Goal: Communication & Community: Answer question/provide support

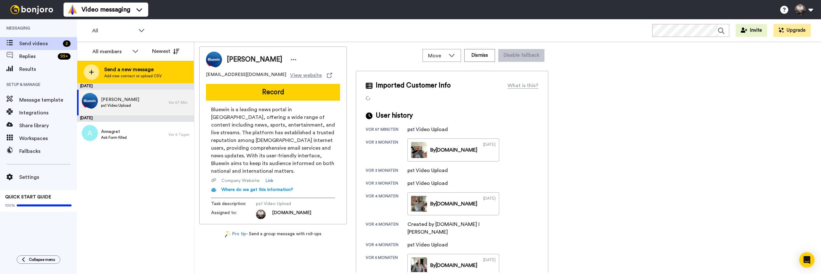
click at [94, 72] on div at bounding box center [91, 71] width 15 height 15
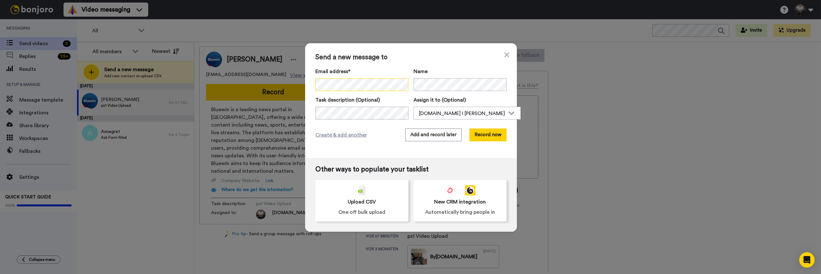
click at [303, 83] on div "Send a new message to Email address* [PERSON_NAME] <[EMAIL_ADDRESS][PERSON_NAME…" at bounding box center [410, 137] width 821 height 274
click at [485, 136] on button "Record now" at bounding box center [487, 135] width 37 height 13
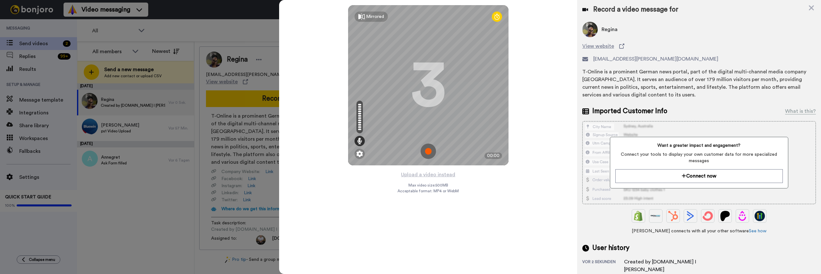
click at [429, 149] on img at bounding box center [428, 151] width 15 height 15
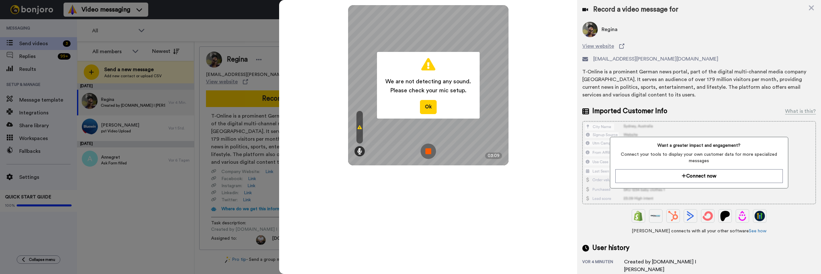
click at [430, 153] on img at bounding box center [428, 151] width 15 height 15
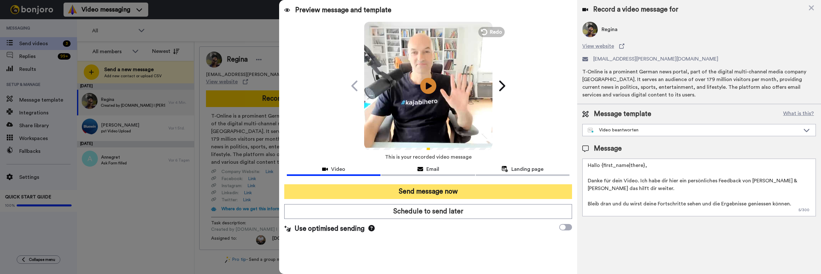
click at [455, 190] on button "Send message now" at bounding box center [428, 192] width 288 height 15
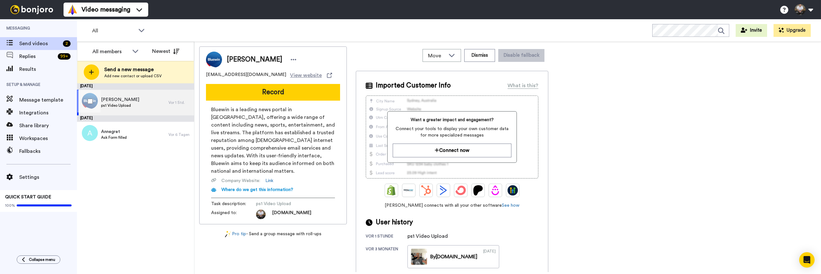
click at [119, 102] on span "[PERSON_NAME]" at bounding box center [120, 100] width 38 height 6
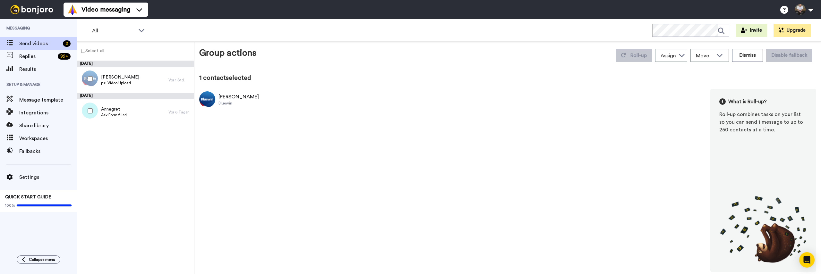
click at [325, 107] on div "Sonja Rüegg Bluewin What is Roll-up? Roll-up combines tasks on your list so you…" at bounding box center [507, 181] width 617 height 184
click at [231, 99] on div "[PERSON_NAME]" at bounding box center [239, 97] width 40 height 8
click at [123, 79] on span "[PERSON_NAME]" at bounding box center [120, 77] width 38 height 6
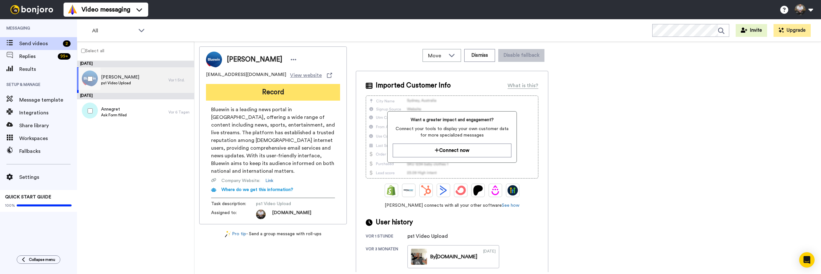
click at [259, 92] on button "Record" at bounding box center [273, 92] width 134 height 17
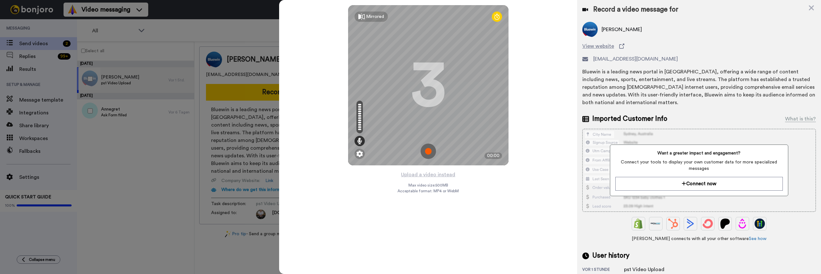
click at [425, 151] on img at bounding box center [428, 151] width 15 height 15
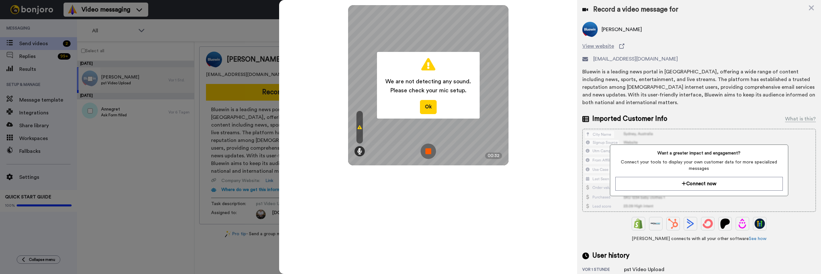
click at [426, 147] on img at bounding box center [428, 151] width 15 height 15
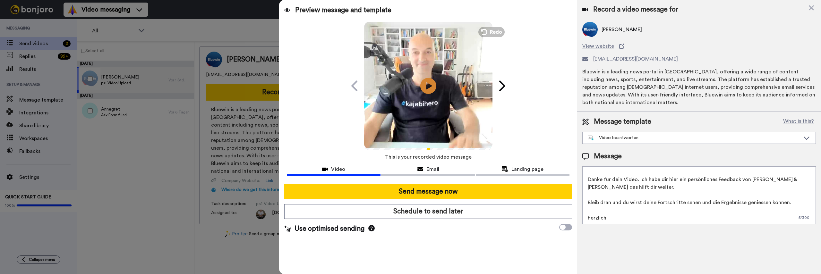
scroll to position [9, 0]
drag, startPoint x: 795, startPoint y: 202, endPoint x: 639, endPoint y: 183, distance: 157.2
click at [639, 183] on textarea "Hallo {first_name|there}, Danke für dein Video. Ich habe dir hier ein persönlic…" at bounding box center [699, 196] width 234 height 58
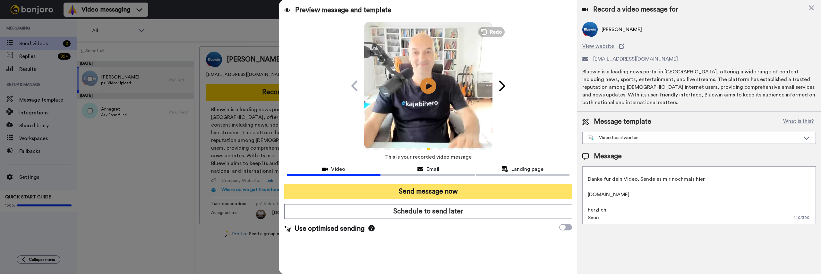
type textarea "Hallo {first_name|there}, Danke für dein Video. Sende es mir nochmals hier wetr…"
click at [485, 198] on button "Send message now" at bounding box center [428, 192] width 288 height 15
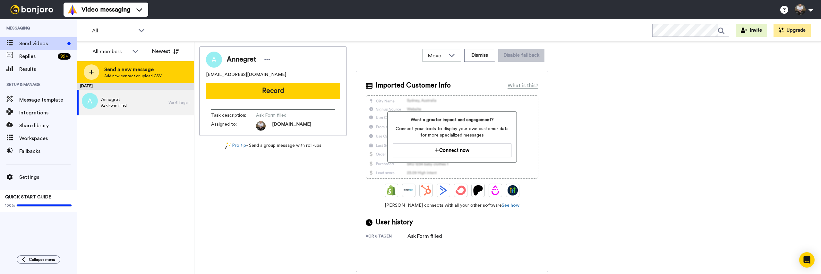
click at [93, 73] on icon at bounding box center [91, 72] width 5 height 6
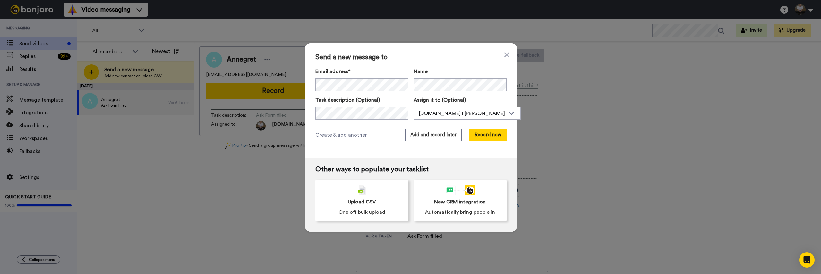
click at [456, 60] on span "Send a new message to" at bounding box center [410, 58] width 191 height 8
click at [486, 135] on button "Record now" at bounding box center [487, 135] width 37 height 13
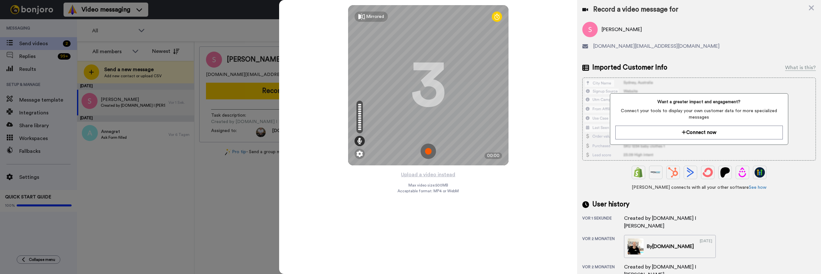
click at [431, 149] on img at bounding box center [428, 151] width 15 height 15
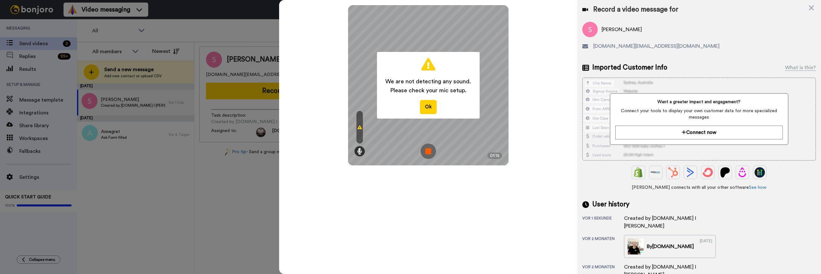
click at [431, 151] on img at bounding box center [428, 151] width 15 height 15
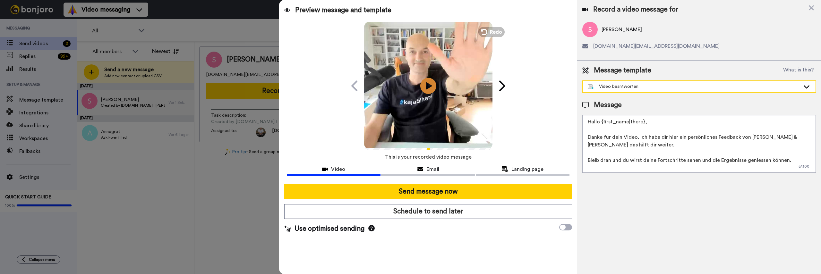
click at [700, 85] on div "Video beantworten" at bounding box center [694, 86] width 212 height 6
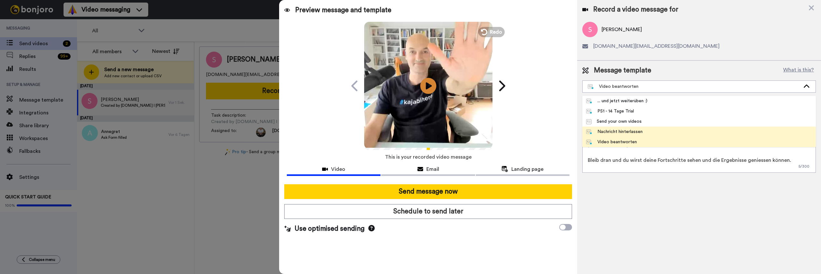
click at [641, 130] on div "Nachricht hinterlassen" at bounding box center [614, 132] width 56 height 6
type textarea "Hallo {first_name}, Danke für dein Nachricht, die ist bei mir angekommen. Meine…"
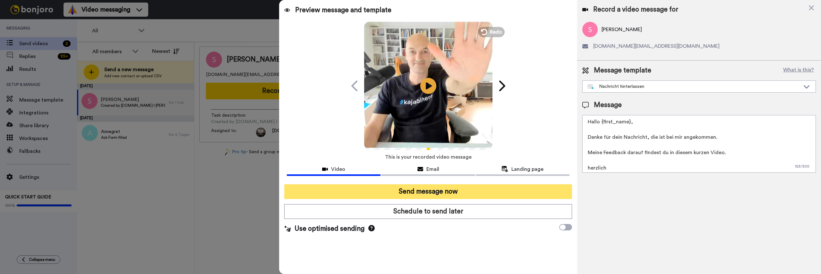
click at [486, 191] on button "Send message now" at bounding box center [428, 192] width 288 height 15
